Goal: Information Seeking & Learning: Learn about a topic

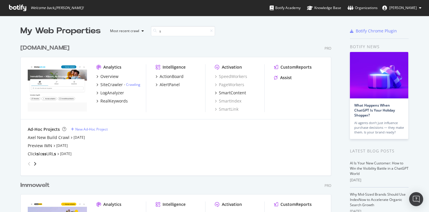
type input "sl"
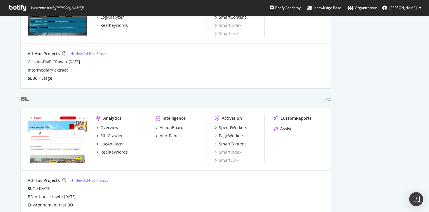
scroll to position [332, 0]
click at [113, 135] on div "SiteCrawler" at bounding box center [111, 136] width 22 height 6
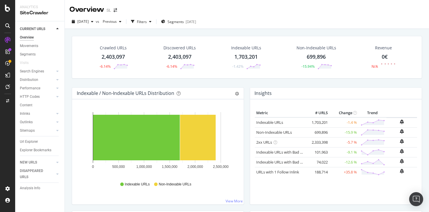
click at [115, 58] on div "2,403,097" at bounding box center [113, 57] width 23 height 8
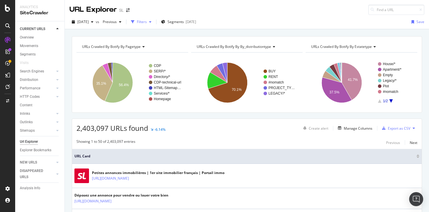
click at [137, 23] on div "button" at bounding box center [133, 22] width 8 height 8
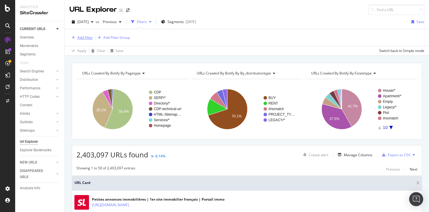
click at [84, 36] on div "Add Filter" at bounding box center [84, 37] width 15 height 5
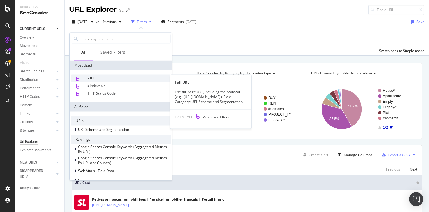
click at [103, 78] on div "Full URL" at bounding box center [121, 79] width 100 height 8
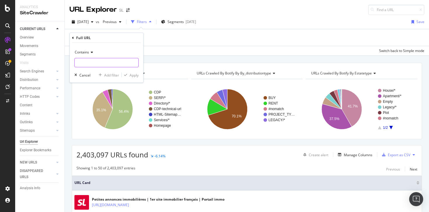
click at [100, 63] on input "text" at bounding box center [107, 62] width 64 height 9
paste input "/assets/shell/"
type input "/assets/shell/"
click at [134, 75] on div "Apply" at bounding box center [134, 74] width 9 height 5
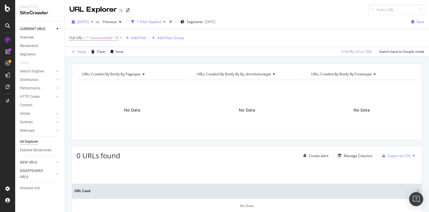
click at [89, 22] on span "[DATE]" at bounding box center [82, 21] width 11 height 5
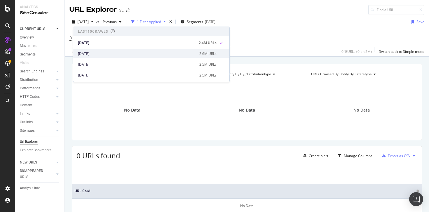
click at [102, 53] on div "[DATE]" at bounding box center [137, 53] width 118 height 5
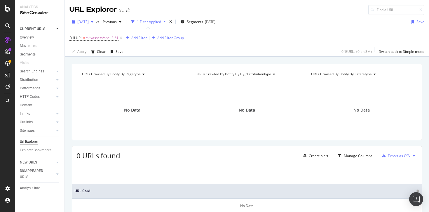
click at [89, 23] on span "[DATE]" at bounding box center [82, 21] width 11 height 5
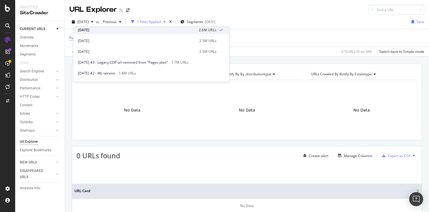
scroll to position [30, 0]
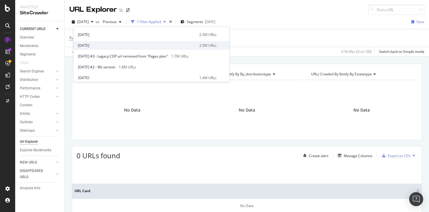
click at [92, 44] on div "[DATE]" at bounding box center [137, 45] width 118 height 5
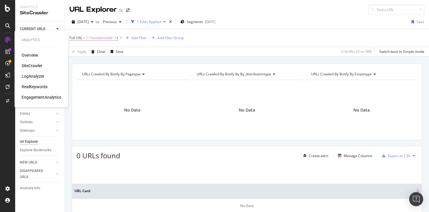
click at [36, 74] on div "LogAnalyzer" at bounding box center [33, 76] width 23 height 6
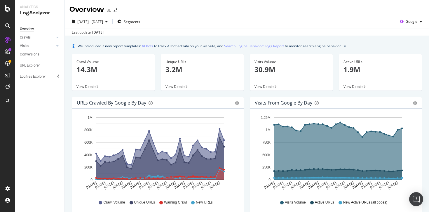
click at [91, 71] on p "14.3M" at bounding box center [113, 70] width 74 height 10
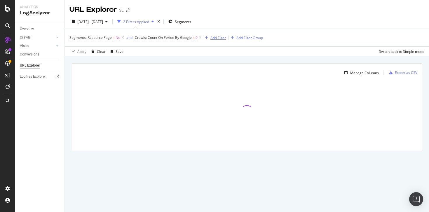
click at [215, 39] on div "Add Filter" at bounding box center [217, 37] width 15 height 5
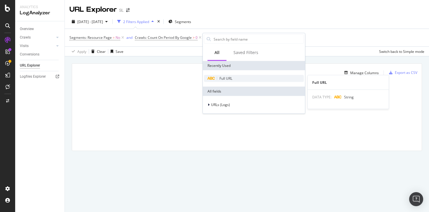
click at [227, 78] on span "Full URL" at bounding box center [226, 78] width 13 height 5
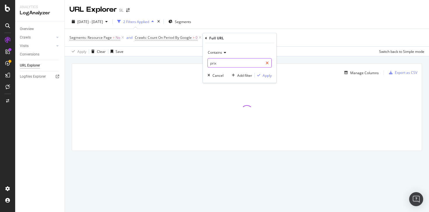
click at [267, 62] on icon at bounding box center [267, 63] width 3 height 4
click at [240, 61] on input "text" at bounding box center [240, 62] width 64 height 9
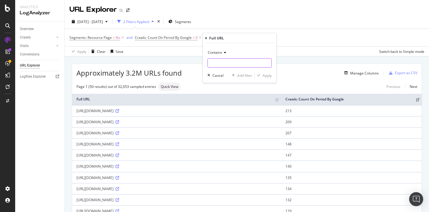
paste input "/assets/shell/"
type input "/assets/shell/"
click at [269, 74] on div "Apply" at bounding box center [267, 75] width 9 height 5
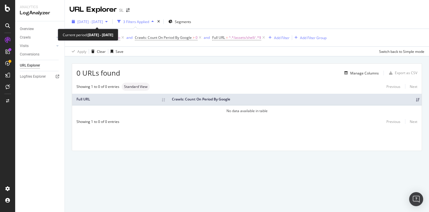
click at [103, 22] on span "[DATE] - [DATE]" at bounding box center [90, 21] width 26 height 5
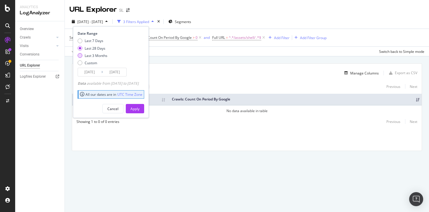
click at [96, 55] on div "Last 3 Months" at bounding box center [96, 55] width 23 height 5
type input "[DATE]"
click at [140, 109] on div "Apply" at bounding box center [134, 108] width 9 height 5
